Goal: Task Accomplishment & Management: Manage account settings

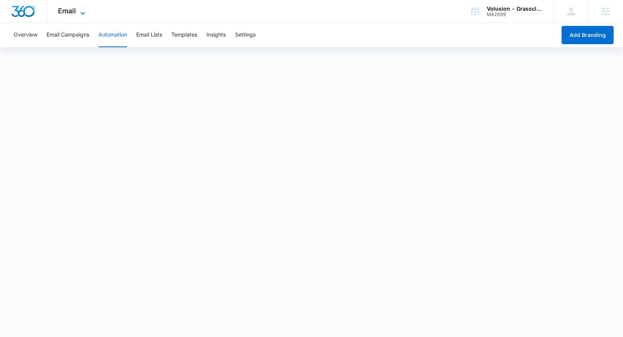
click at [73, 11] on span "Email" at bounding box center [67, 11] width 18 height 8
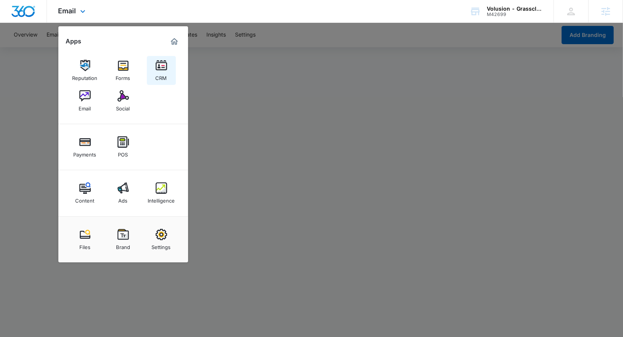
click at [164, 71] on div "CRM" at bounding box center [161, 76] width 11 height 10
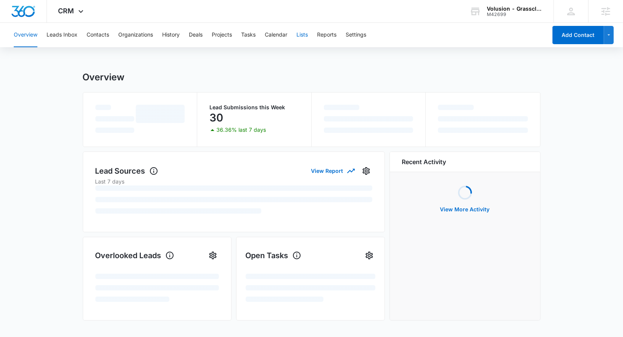
click at [299, 35] on button "Lists" at bounding box center [301, 35] width 11 height 24
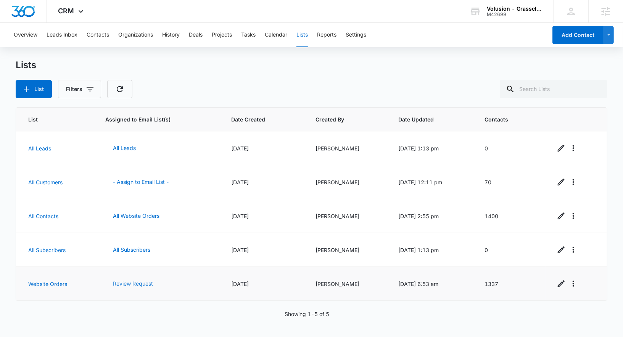
click at [141, 286] on button "Review Request" at bounding box center [132, 284] width 55 height 18
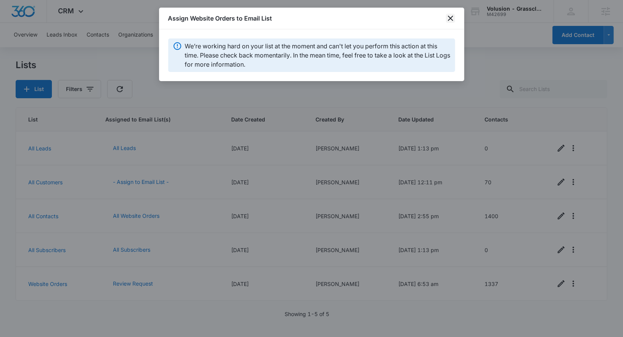
click at [451, 19] on icon "close" at bounding box center [450, 18] width 9 height 9
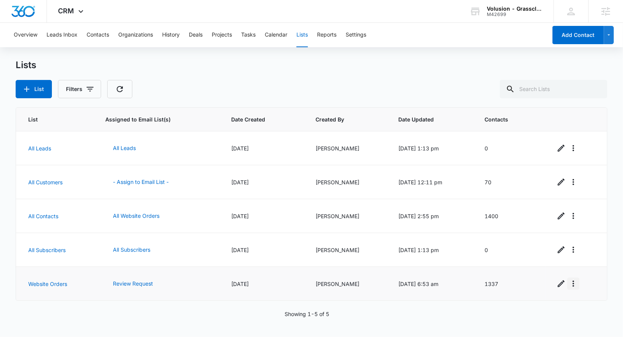
click at [578, 282] on icon "Overflow Menu" at bounding box center [572, 283] width 9 height 9
click at [556, 249] on div "View List Log" at bounding box center [546, 249] width 34 height 5
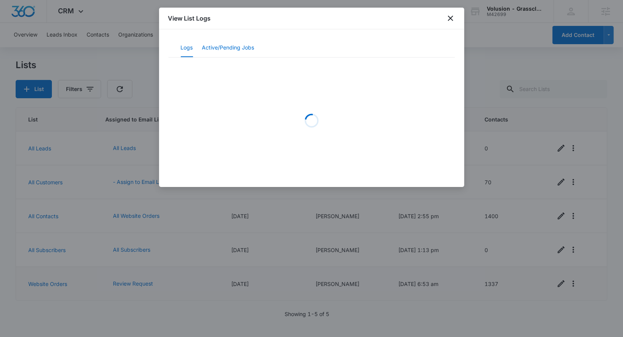
click at [244, 48] on button "Active/Pending Jobs" at bounding box center [228, 48] width 52 height 18
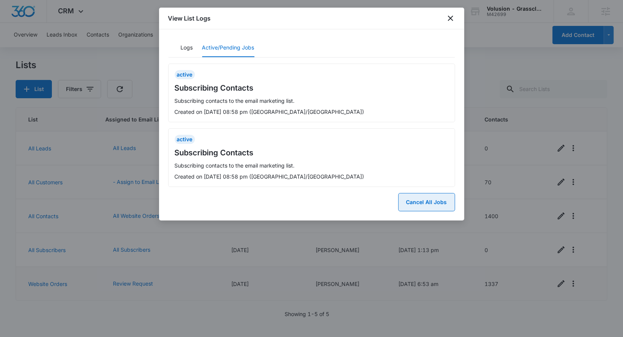
click at [428, 204] on button "Cancel All Jobs" at bounding box center [426, 202] width 57 height 18
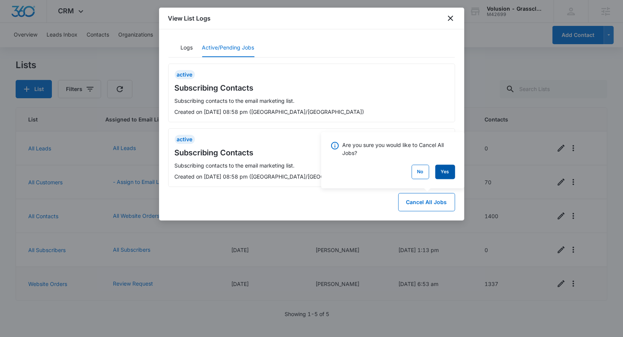
click at [441, 169] on button "Yes" at bounding box center [445, 172] width 20 height 14
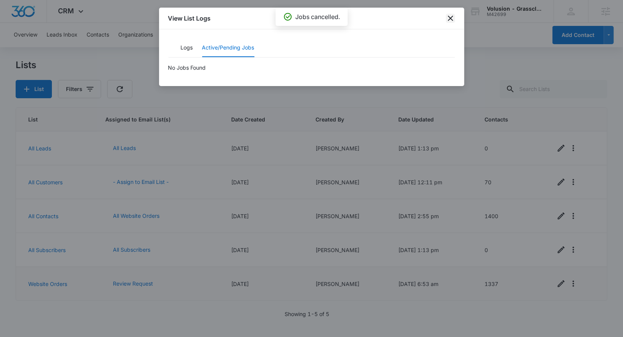
click at [447, 14] on icon "close" at bounding box center [450, 18] width 9 height 9
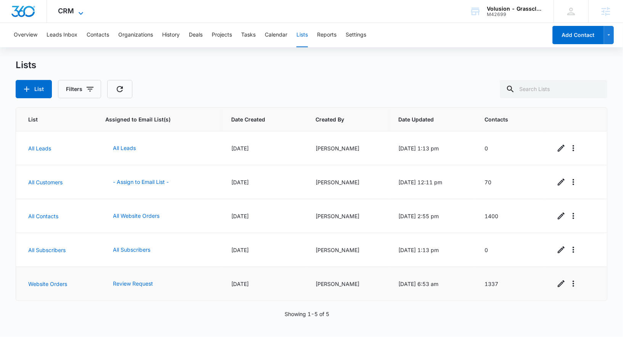
click at [69, 8] on span "CRM" at bounding box center [66, 11] width 16 height 8
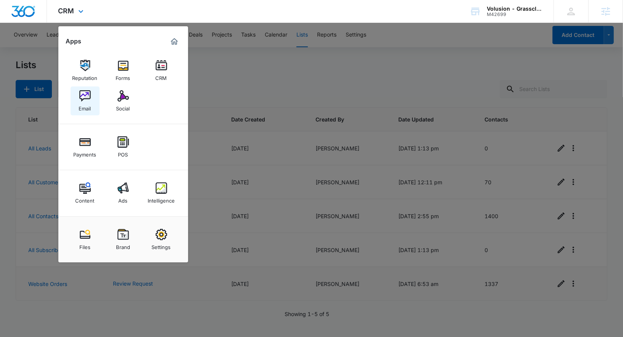
click at [82, 96] on img at bounding box center [84, 95] width 11 height 11
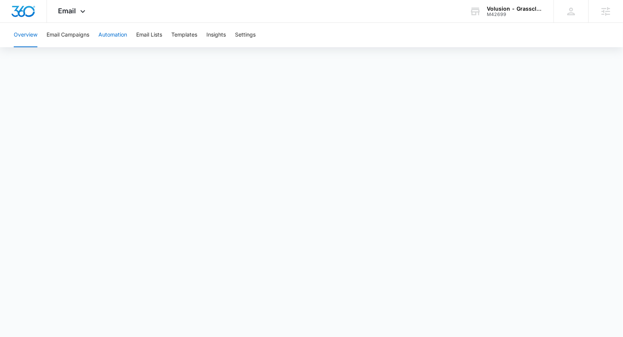
click at [114, 31] on button "Automation" at bounding box center [112, 35] width 29 height 24
click at [83, 10] on icon at bounding box center [82, 13] width 9 height 9
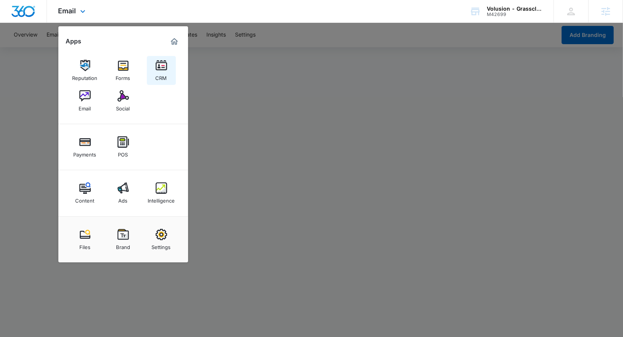
click at [157, 67] on img at bounding box center [161, 65] width 11 height 11
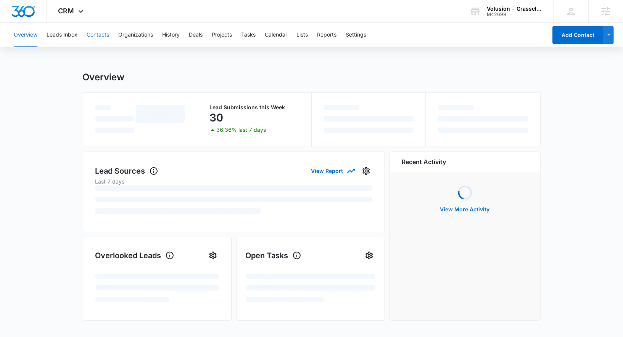
click at [104, 37] on button "Contacts" at bounding box center [98, 35] width 22 height 24
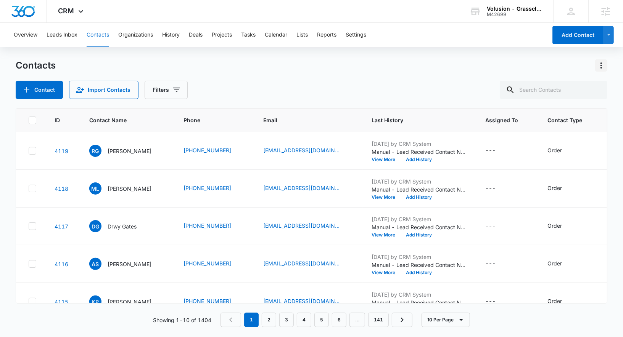
click at [605, 61] on icon "Actions" at bounding box center [600, 65] width 9 height 9
click at [576, 111] on div "Export All Contacts" at bounding box center [563, 109] width 50 height 5
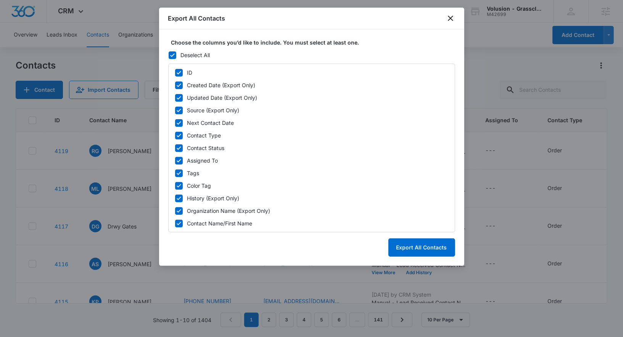
click at [172, 50] on div "Choose the columns you’d like to include. You must select at least one. Deselec…" at bounding box center [311, 136] width 287 height 194
click at [171, 53] on icon at bounding box center [172, 55] width 7 height 7
click at [168, 55] on input "Deselect All" at bounding box center [168, 55] width 0 height 0
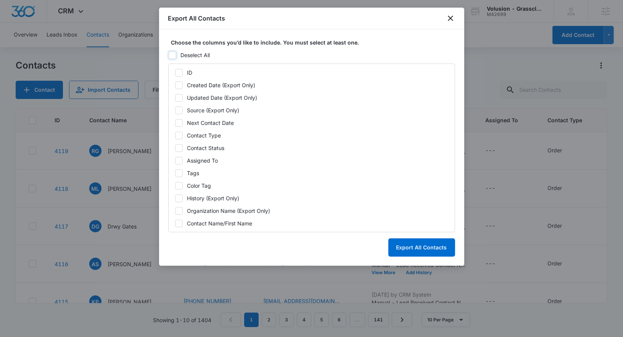
checkbox input "false"
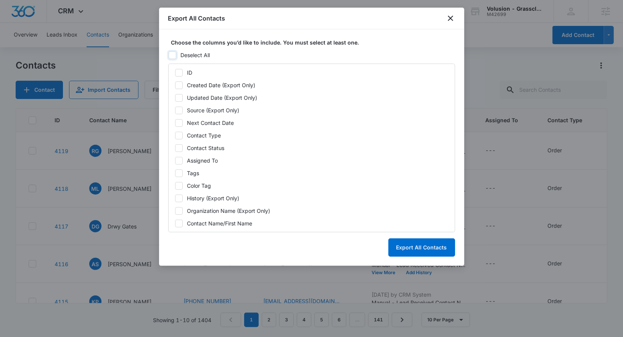
checkbox input "false"
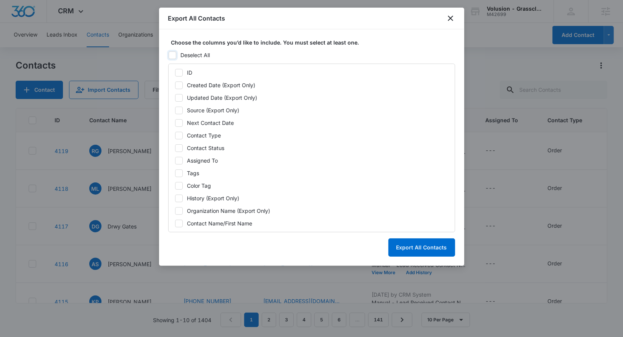
checkbox input "false"
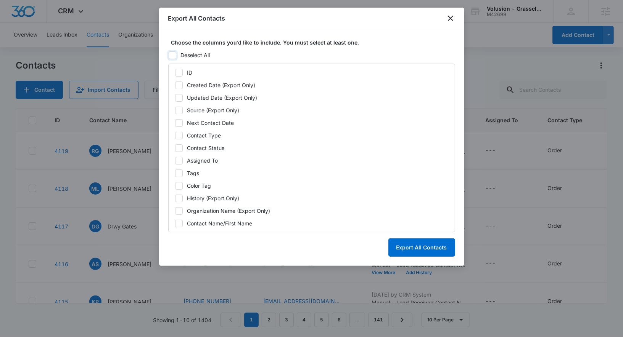
checkbox input "false"
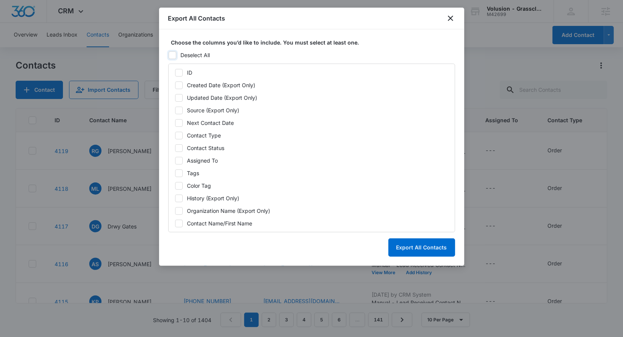
checkbox input "false"
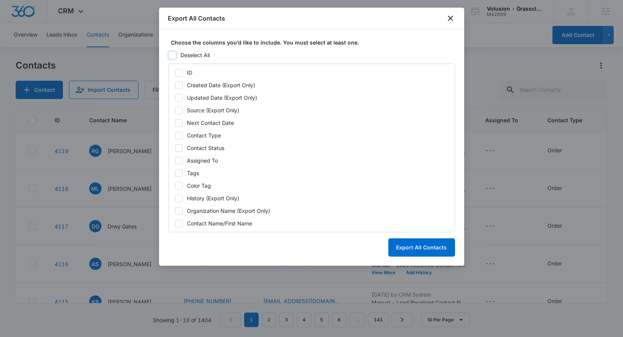
checkbox input "false"
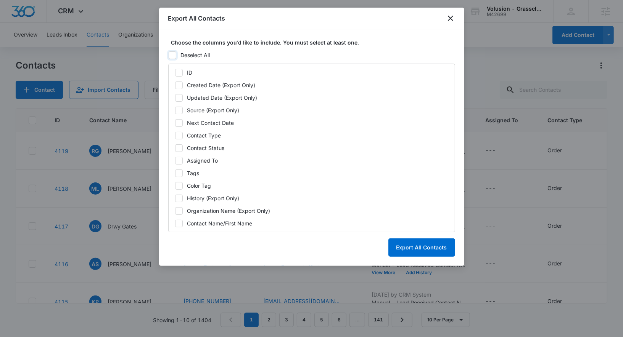
checkbox input "false"
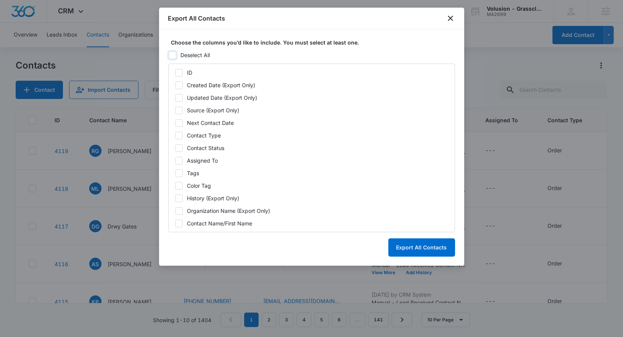
checkbox input "false"
click at [181, 85] on icon at bounding box center [178, 85] width 7 height 7
click at [175, 85] on input "Created Date (Export Only)" at bounding box center [175, 85] width 0 height 0
checkbox input "true"
click at [181, 95] on icon at bounding box center [178, 98] width 7 height 7
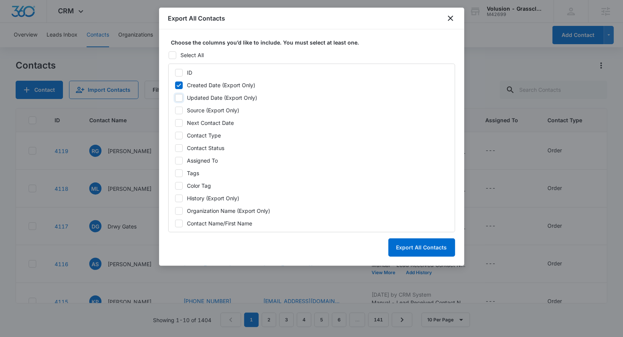
click at [175, 98] on input "Updated Date (Export Only)" at bounding box center [175, 98] width 0 height 0
checkbox input "true"
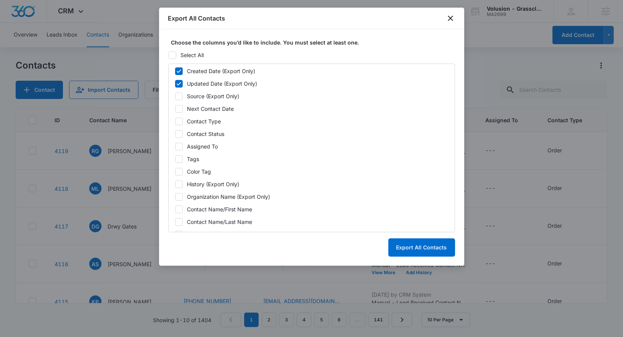
click at [181, 96] on icon at bounding box center [178, 96] width 7 height 7
click at [175, 96] on input "Source (Export Only)" at bounding box center [175, 96] width 0 height 0
checkbox input "true"
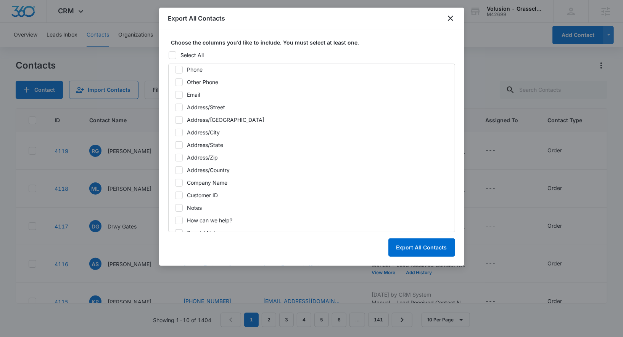
click at [180, 94] on icon at bounding box center [178, 94] width 7 height 7
click at [175, 95] on input "Email" at bounding box center [175, 95] width 0 height 0
checkbox input "true"
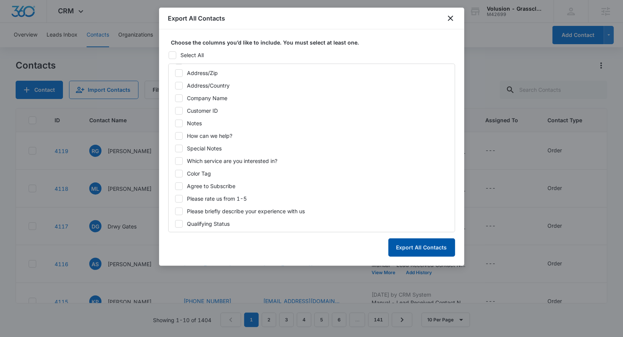
click at [417, 249] on button "Export All Contacts" at bounding box center [421, 248] width 67 height 18
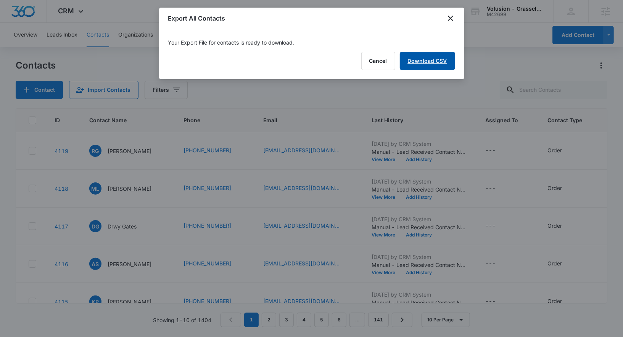
click at [425, 66] on link "Download CSV" at bounding box center [427, 61] width 55 height 18
click at [438, 58] on button "Finish" at bounding box center [439, 61] width 32 height 18
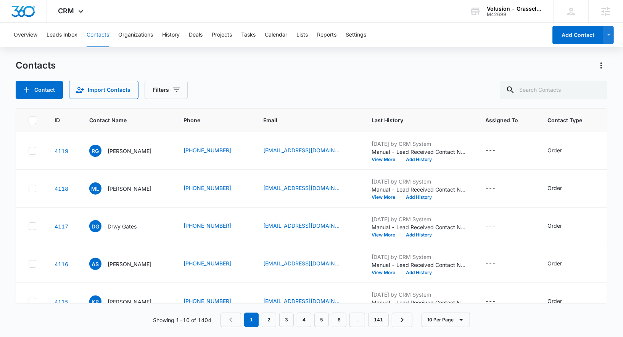
click at [296, 32] on div "Overview Leads Inbox Contacts Organizations History Deals Projects Tasks Calend…" at bounding box center [278, 35] width 538 height 24
click at [303, 32] on button "Lists" at bounding box center [301, 35] width 11 height 24
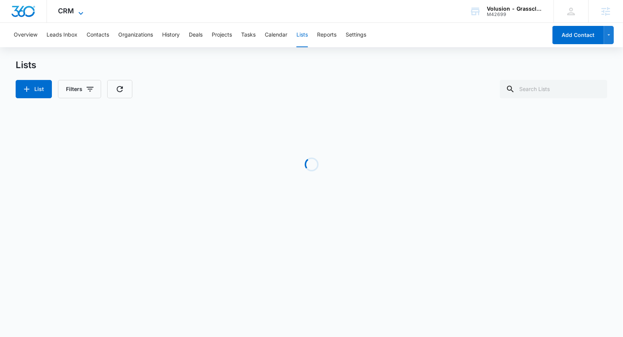
click at [77, 11] on icon at bounding box center [80, 13] width 9 height 9
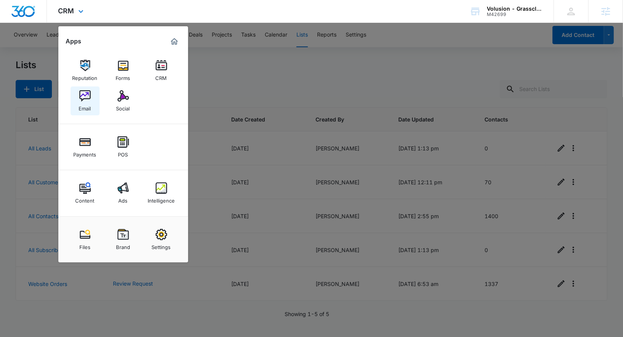
click at [87, 108] on div "Email" at bounding box center [85, 107] width 12 height 10
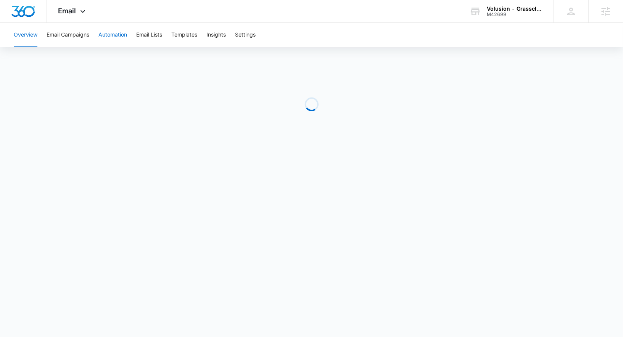
click at [113, 43] on button "Automation" at bounding box center [112, 35] width 29 height 24
click at [152, 38] on button "Email Lists" at bounding box center [149, 35] width 26 height 24
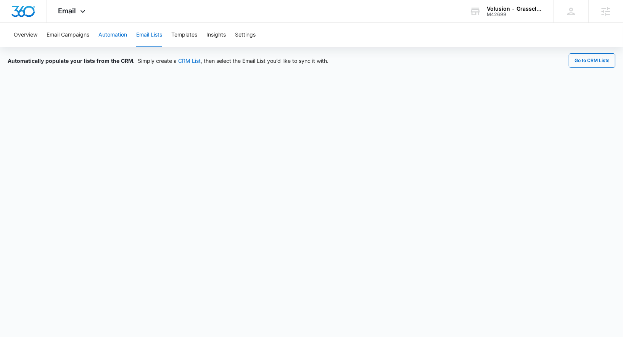
click at [119, 37] on button "Automation" at bounding box center [112, 35] width 29 height 24
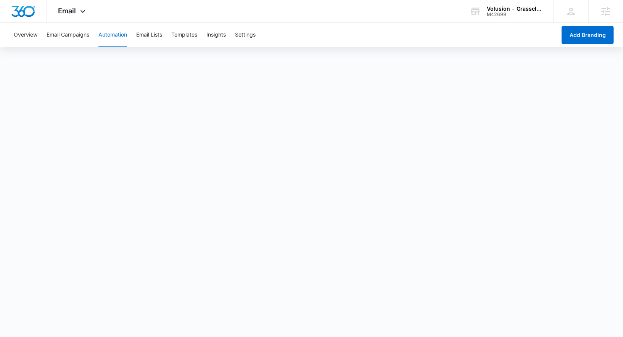
click at [120, 32] on button "Automation" at bounding box center [112, 35] width 29 height 24
click at [74, 40] on button "Email Campaigns" at bounding box center [68, 35] width 43 height 24
click at [114, 33] on button "Automation" at bounding box center [112, 35] width 29 height 24
click at [151, 37] on button "Email Lists" at bounding box center [149, 35] width 26 height 24
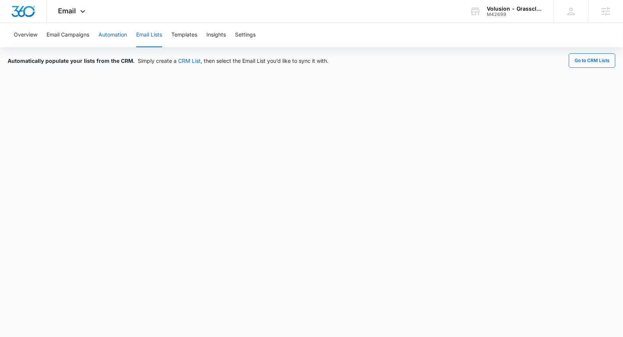
click at [104, 34] on button "Automation" at bounding box center [112, 35] width 29 height 24
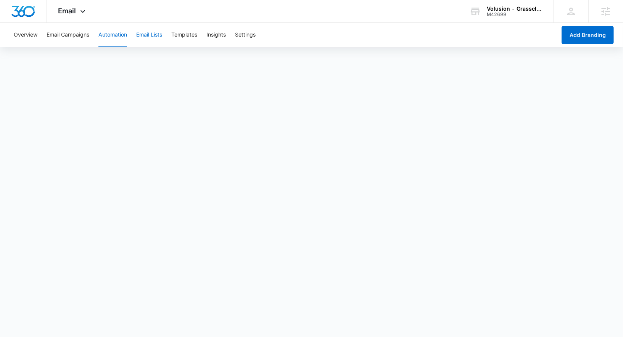
click at [154, 40] on button "Email Lists" at bounding box center [149, 35] width 26 height 24
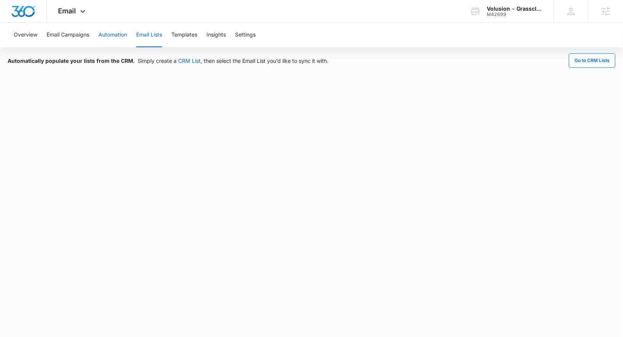
click at [118, 40] on button "Automation" at bounding box center [112, 35] width 29 height 24
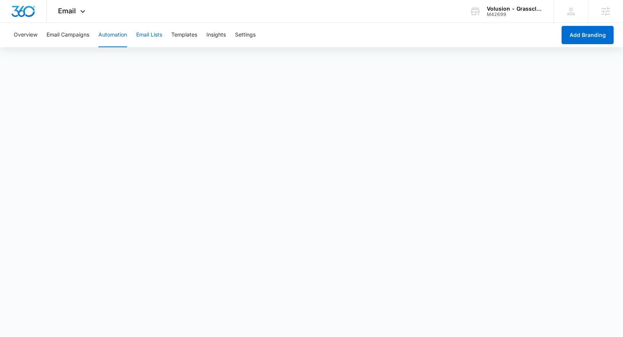
click at [149, 32] on button "Email Lists" at bounding box center [149, 35] width 26 height 24
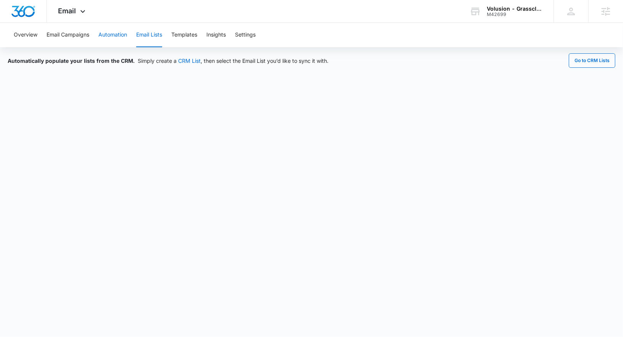
click at [106, 35] on button "Automation" at bounding box center [112, 35] width 29 height 24
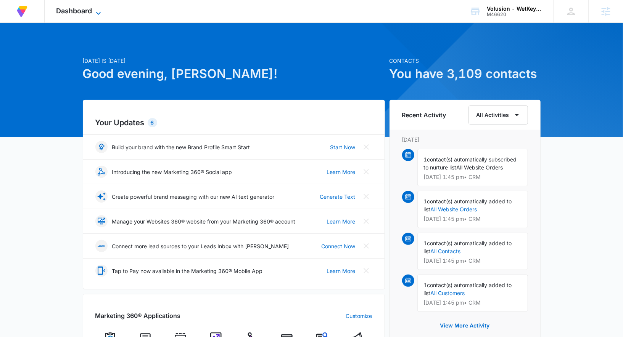
click at [91, 9] on span "Dashboard" at bounding box center [74, 11] width 36 height 8
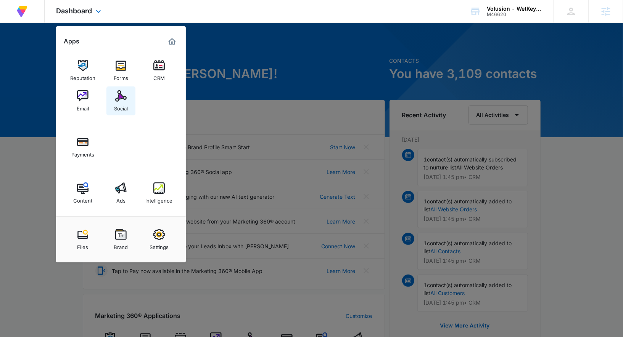
click at [110, 99] on link "Social" at bounding box center [120, 101] width 29 height 29
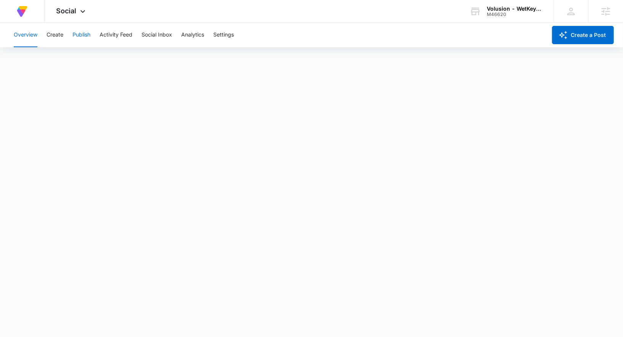
click at [75, 32] on button "Publish" at bounding box center [81, 35] width 18 height 24
click at [59, 34] on button "Create" at bounding box center [55, 35] width 17 height 24
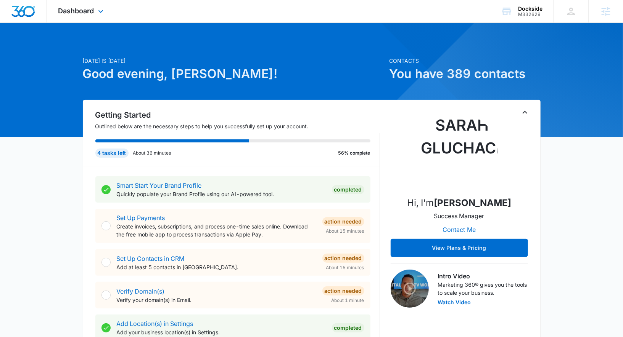
click at [73, 4] on div "Dashboard Apps Reputation Forms CRM Email Social Shop Payments POS Content Ads …" at bounding box center [82, 11] width 70 height 22
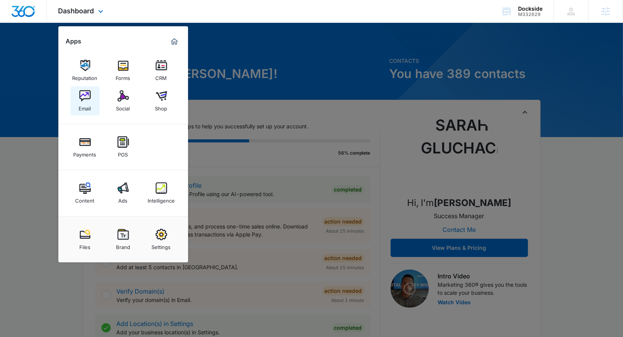
click at [80, 100] on img at bounding box center [84, 95] width 11 height 11
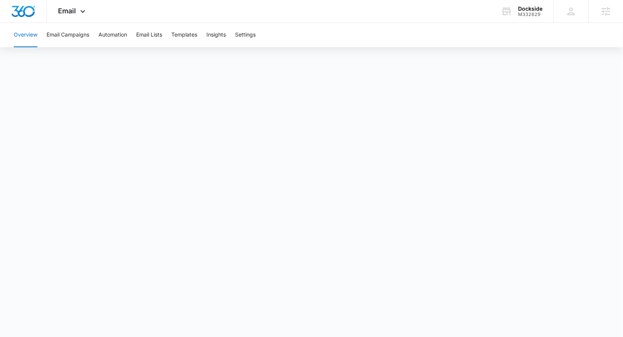
click at [128, 43] on div "Overview Email Campaigns Automation Email Lists Templates Insights Settings" at bounding box center [311, 35] width 604 height 24
click at [120, 41] on button "Automation" at bounding box center [112, 35] width 29 height 24
click at [54, 34] on button "Email Campaigns" at bounding box center [68, 35] width 43 height 24
click at [113, 40] on button "Automation" at bounding box center [112, 35] width 29 height 24
click at [72, 37] on button "Email Campaigns" at bounding box center [68, 35] width 43 height 24
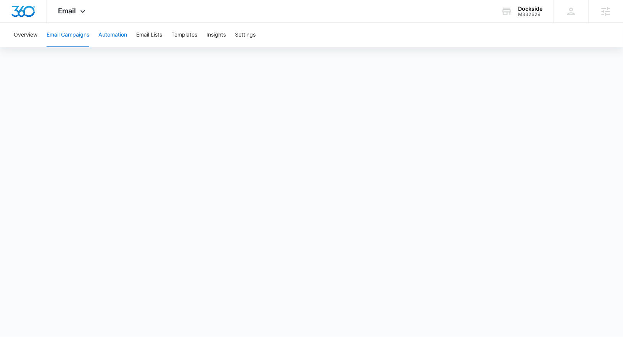
click at [103, 33] on button "Automation" at bounding box center [112, 35] width 29 height 24
click at [62, 35] on button "Email Campaigns" at bounding box center [68, 35] width 43 height 24
click at [154, 39] on button "Email Lists" at bounding box center [149, 35] width 26 height 24
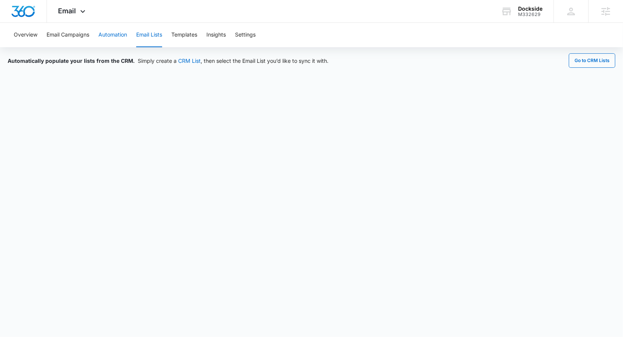
click at [105, 40] on button "Automation" at bounding box center [112, 35] width 29 height 24
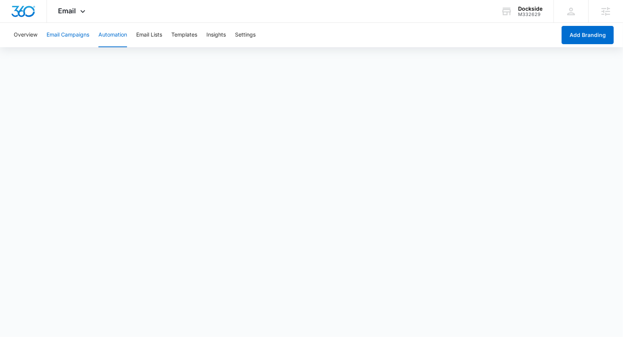
click at [85, 37] on button "Email Campaigns" at bounding box center [68, 35] width 43 height 24
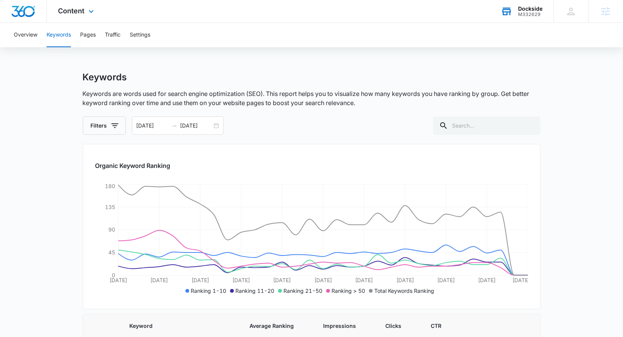
click at [531, 9] on div "Dockside" at bounding box center [530, 9] width 24 height 6
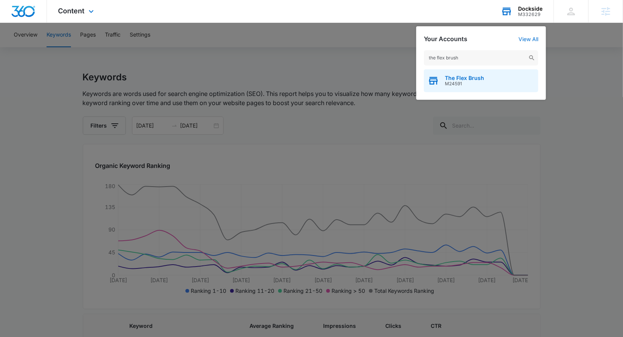
type input "the flex brush"
click at [473, 83] on span "M24591" at bounding box center [463, 83] width 39 height 5
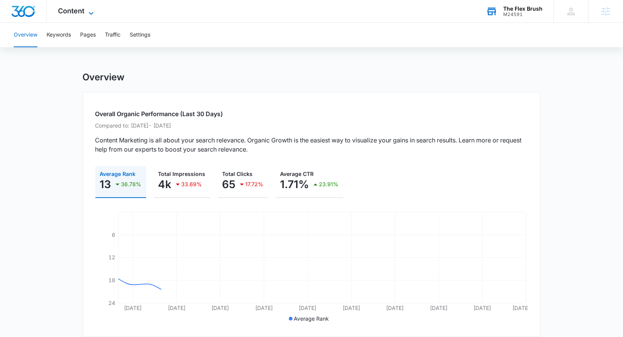
click at [80, 13] on span "Content" at bounding box center [71, 11] width 26 height 8
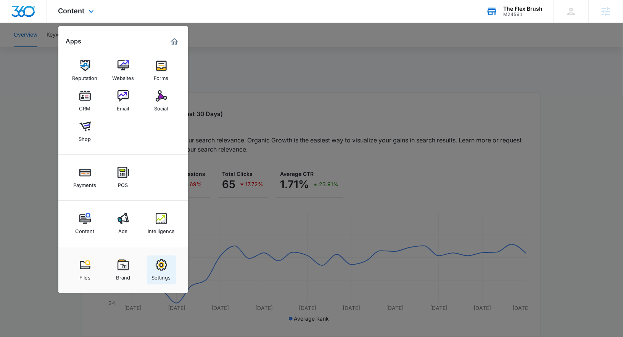
click at [160, 266] on img at bounding box center [161, 265] width 11 height 11
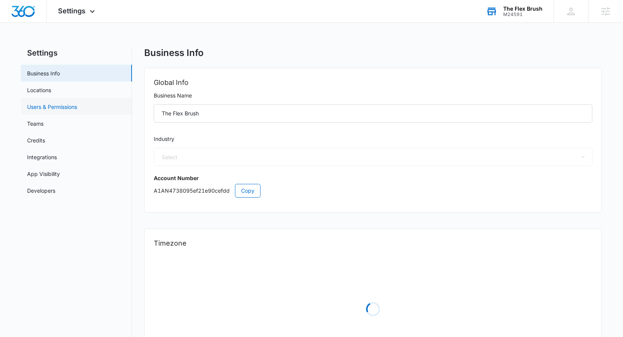
select select "33"
select select "US"
select select "America/Denver"
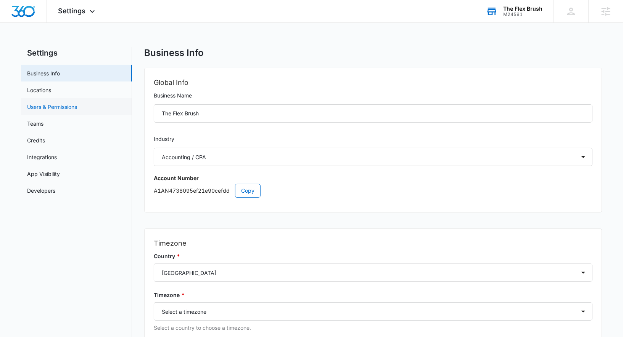
click at [71, 104] on link "Users & Permissions" at bounding box center [52, 107] width 50 height 8
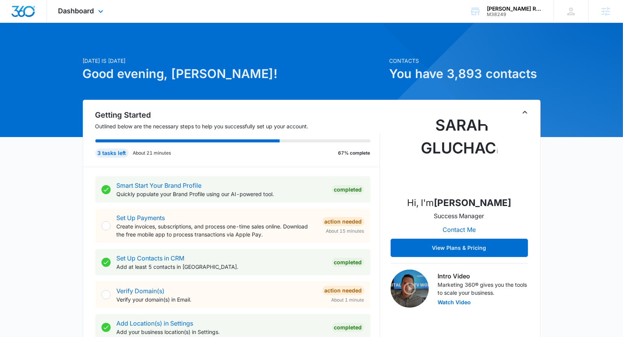
click at [77, 6] on div "Dashboard Apps Reputation Websites Forms CRM Email Social Content Ads Intellige…" at bounding box center [82, 11] width 70 height 22
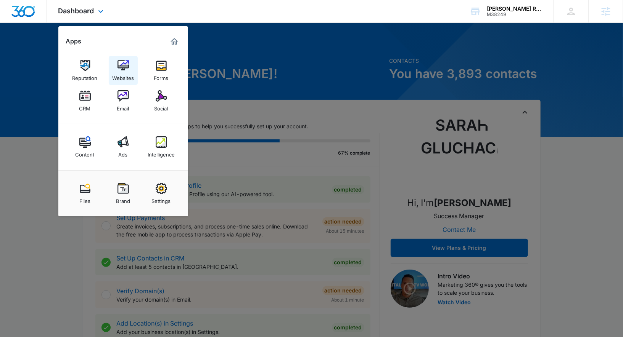
click at [123, 62] on img at bounding box center [122, 65] width 11 height 11
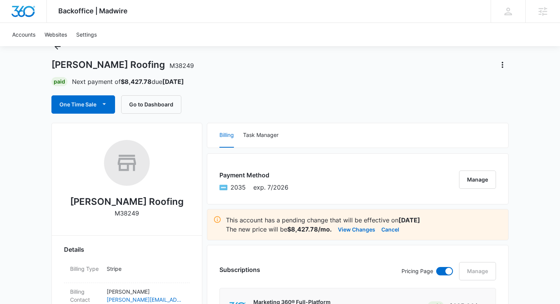
scroll to position [36, 0]
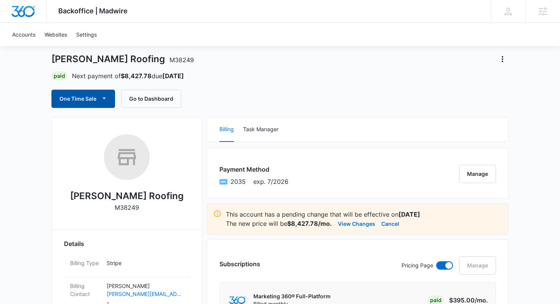
click at [109, 96] on button "One Time Sale" at bounding box center [83, 99] width 64 height 18
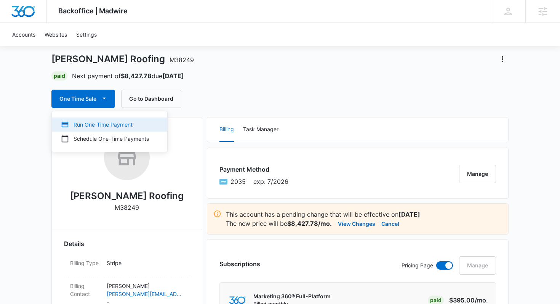
click at [109, 120] on button "Run One-Time Payment" at bounding box center [110, 124] width 116 height 14
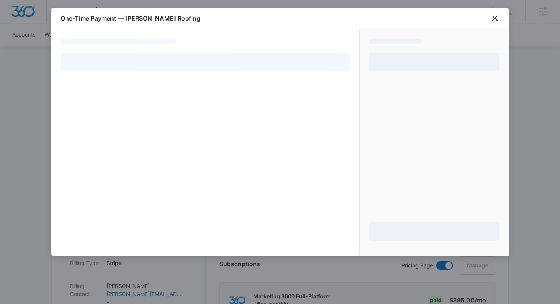
select select "pm_1Mz2RDA4n8RTgNjU0XNDM3wW"
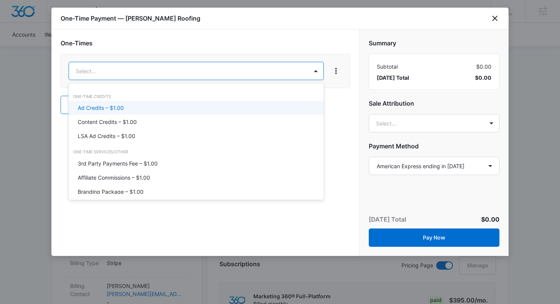
click at [167, 105] on div "Ad Credits – $1.00" at bounding box center [196, 108] width 236 height 8
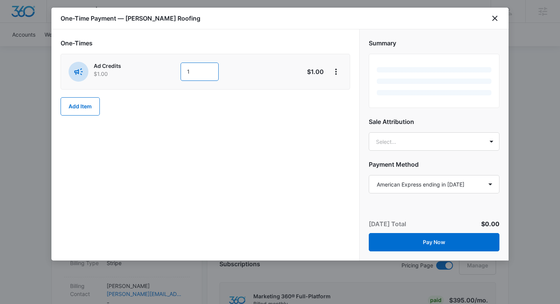
click at [198, 79] on input "1" at bounding box center [200, 72] width 38 height 18
type input "1000"
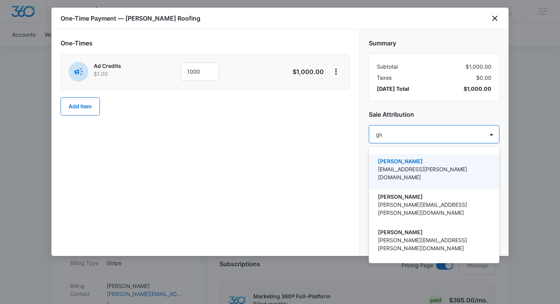
type input "gluch"
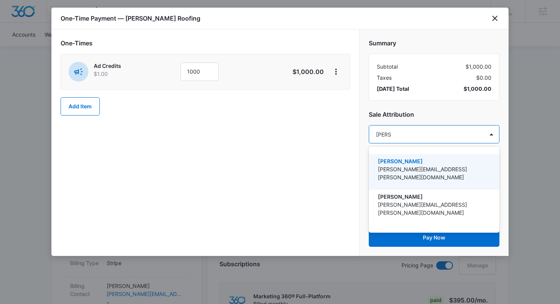
click at [408, 175] on div "Sarah Gluchacki Sarah.Gluchacki@madwire.com" at bounding box center [433, 171] width 111 height 29
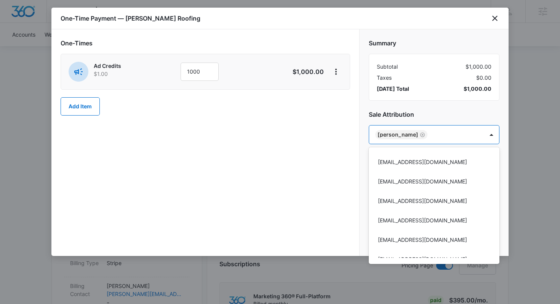
click at [422, 110] on div at bounding box center [280, 152] width 560 height 304
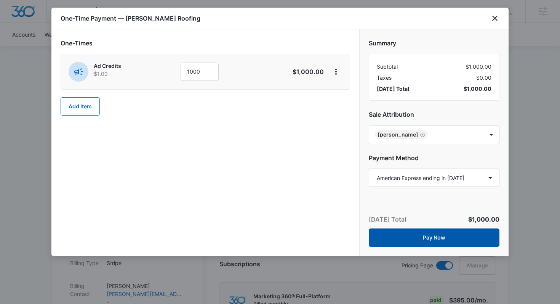
click at [415, 236] on button "Pay Now" at bounding box center [434, 237] width 131 height 18
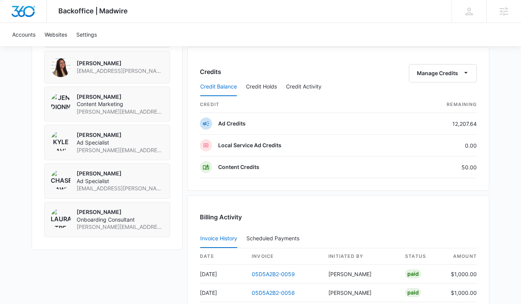
scroll to position [640, 0]
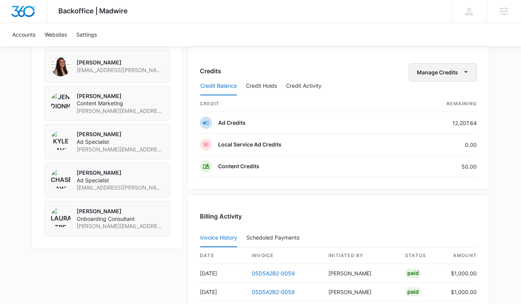
click at [448, 71] on button "Manage Credits" at bounding box center [443, 72] width 68 height 18
click at [428, 99] on div "Transfer Credits" at bounding box center [439, 96] width 40 height 5
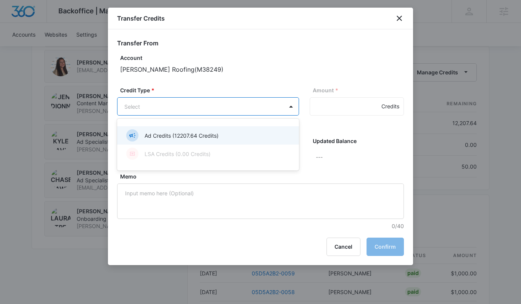
click at [228, 133] on div "Ad Credits (12207.64 Credits)" at bounding box center [207, 135] width 162 height 12
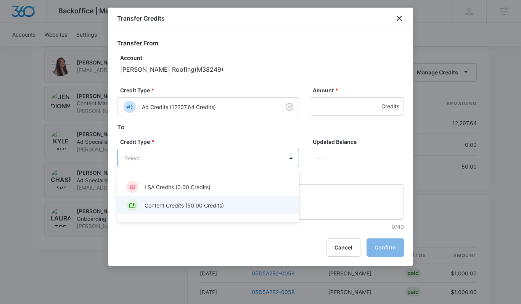
click at [213, 202] on p "Content Credits (50.00 Credits)" at bounding box center [183, 205] width 79 height 8
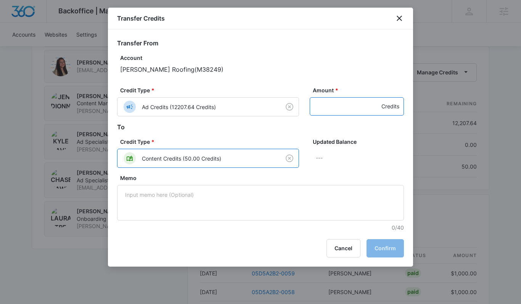
click at [327, 106] on input "Amount *" at bounding box center [357, 106] width 94 height 18
click at [350, 100] on input "Amount *" at bounding box center [357, 106] width 94 height 18
click at [341, 108] on input "4000" at bounding box center [357, 106] width 94 height 18
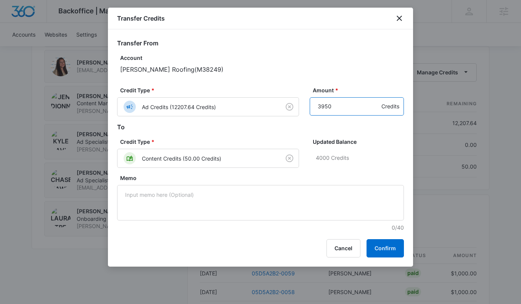
type input "3950"
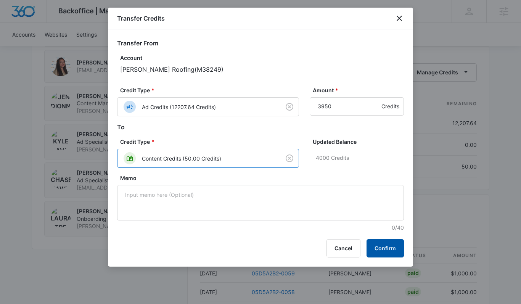
click at [382, 248] on button "Confirm" at bounding box center [384, 248] width 37 height 18
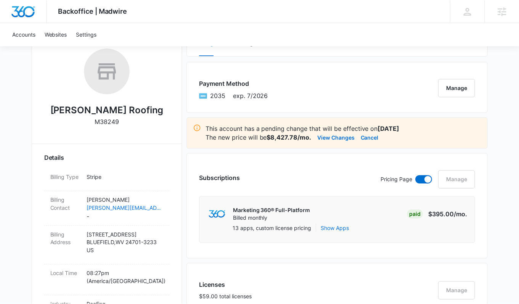
scroll to position [0, 0]
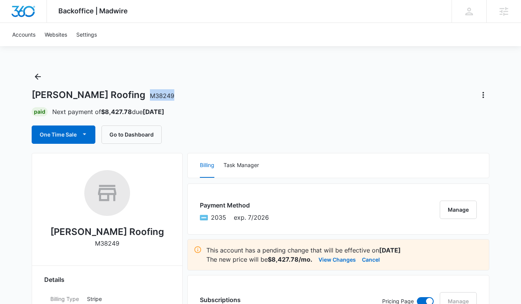
drag, startPoint x: 118, startPoint y: 95, endPoint x: 93, endPoint y: 95, distance: 25.5
click at [93, 95] on div "[PERSON_NAME] Roofing M38249" at bounding box center [260, 95] width 457 height 12
copy span "M38249"
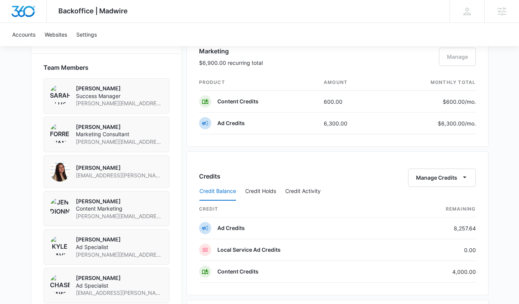
scroll to position [535, 0]
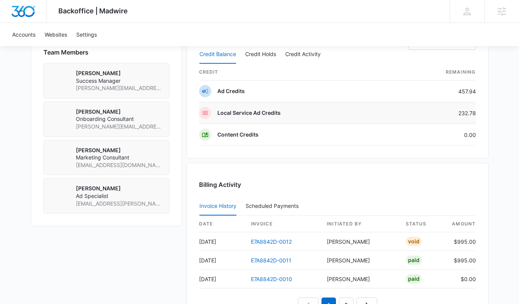
scroll to position [556, 0]
